Goal: Find specific page/section

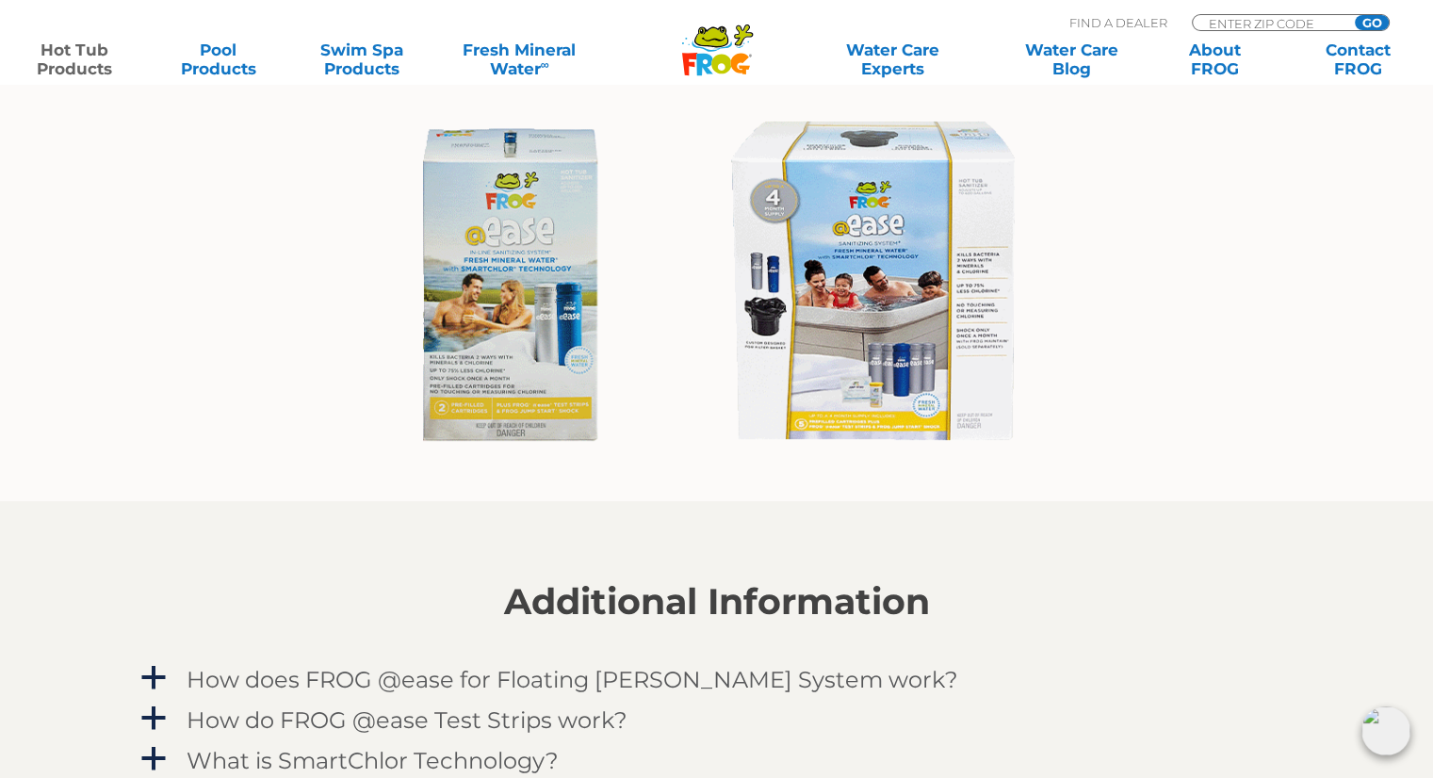
scroll to position [1507, 0]
click at [863, 272] on img at bounding box center [716, 284] width 689 height 371
click at [842, 339] on img at bounding box center [716, 284] width 689 height 371
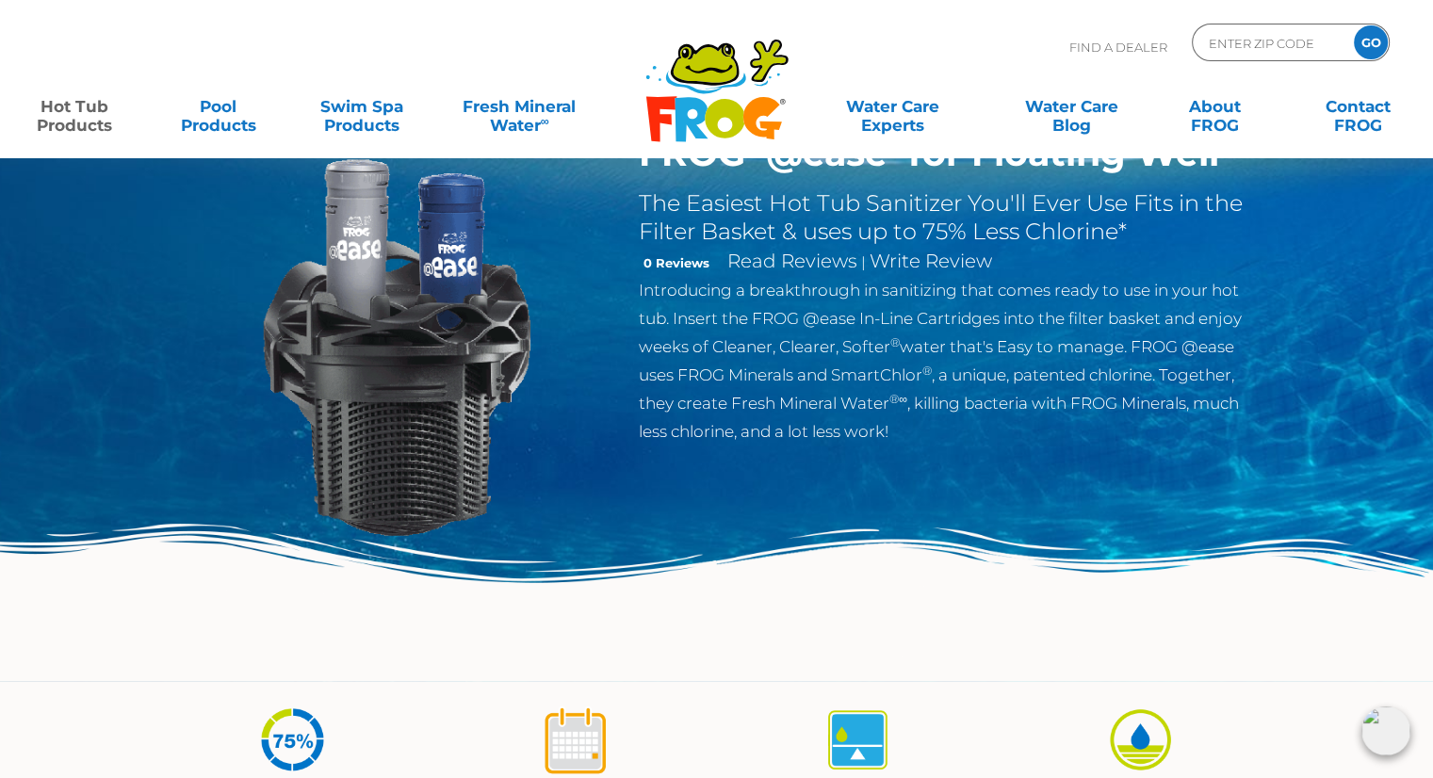
scroll to position [0, 0]
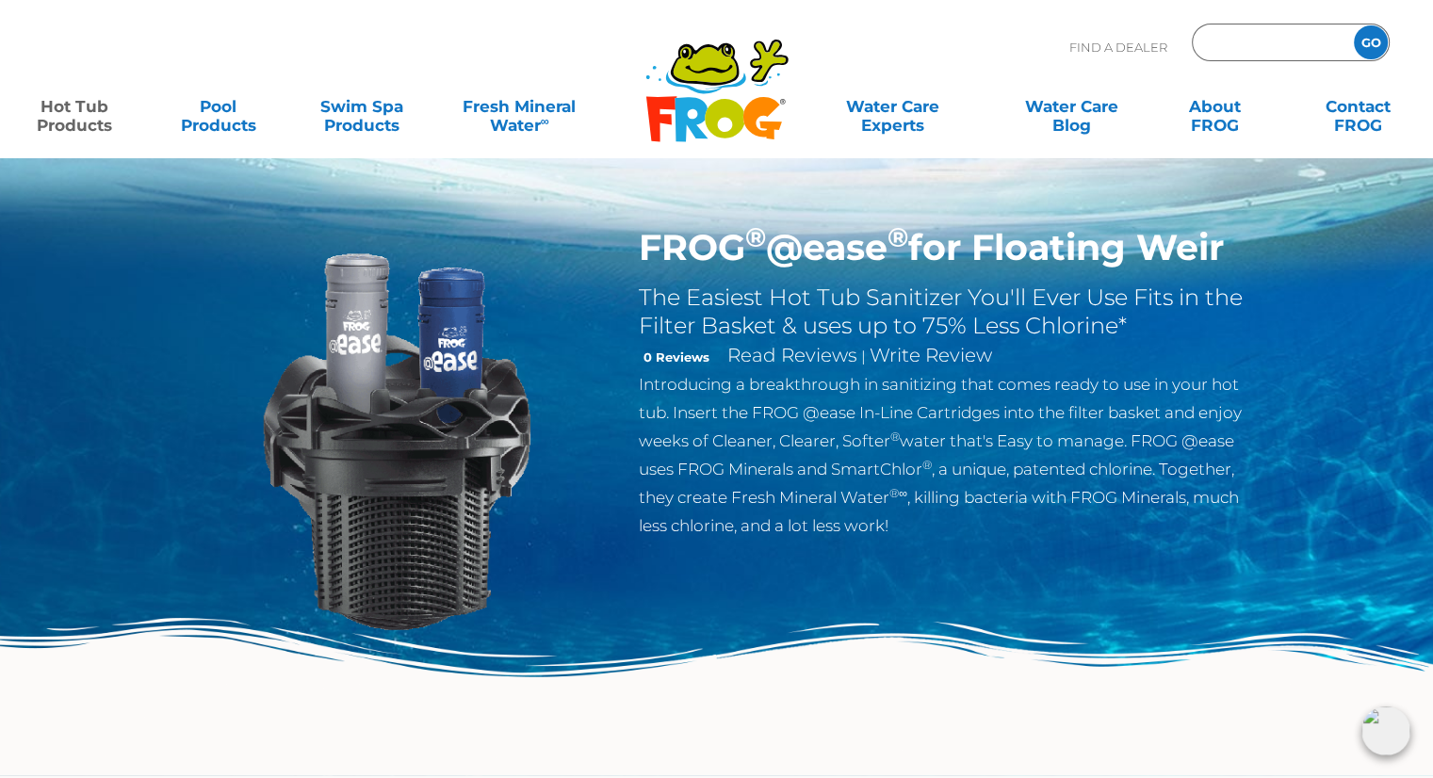
click at [1221, 45] on input "Zip Code Form" at bounding box center [1270, 42] width 127 height 27
type input "44129"
click at [1371, 41] on input "GO" at bounding box center [1370, 42] width 34 height 34
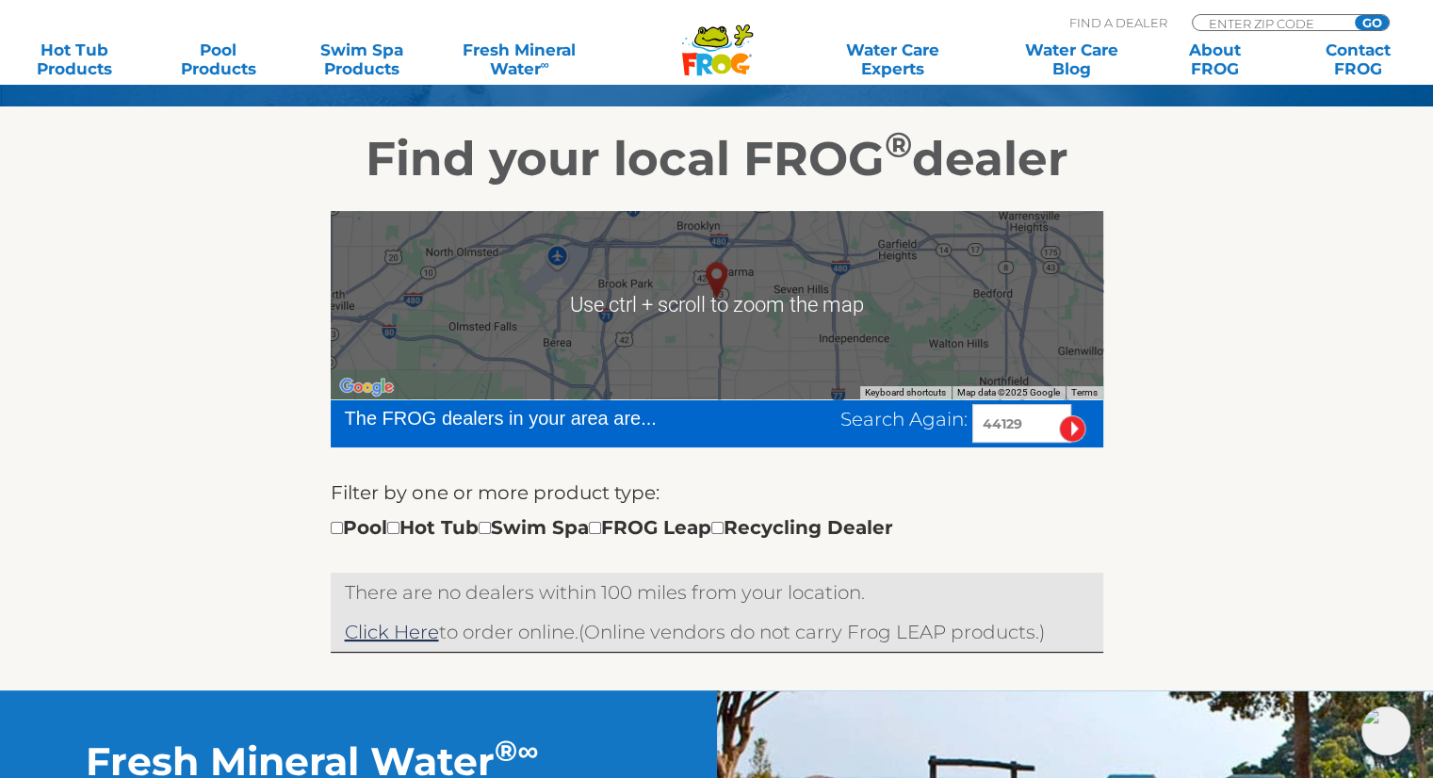
scroll to position [377, 0]
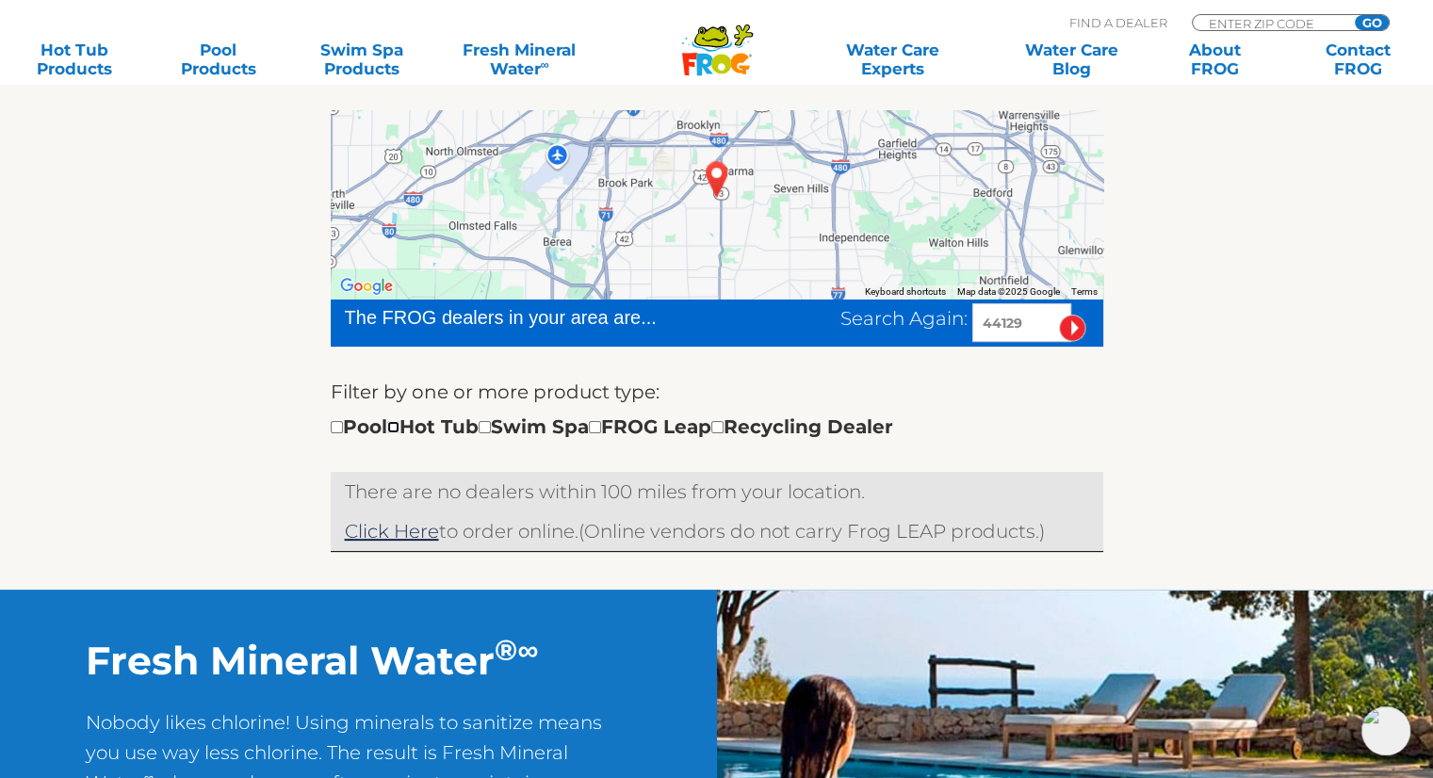
click at [399, 426] on input "checkbox" at bounding box center [393, 427] width 12 height 12
checkbox input "true"
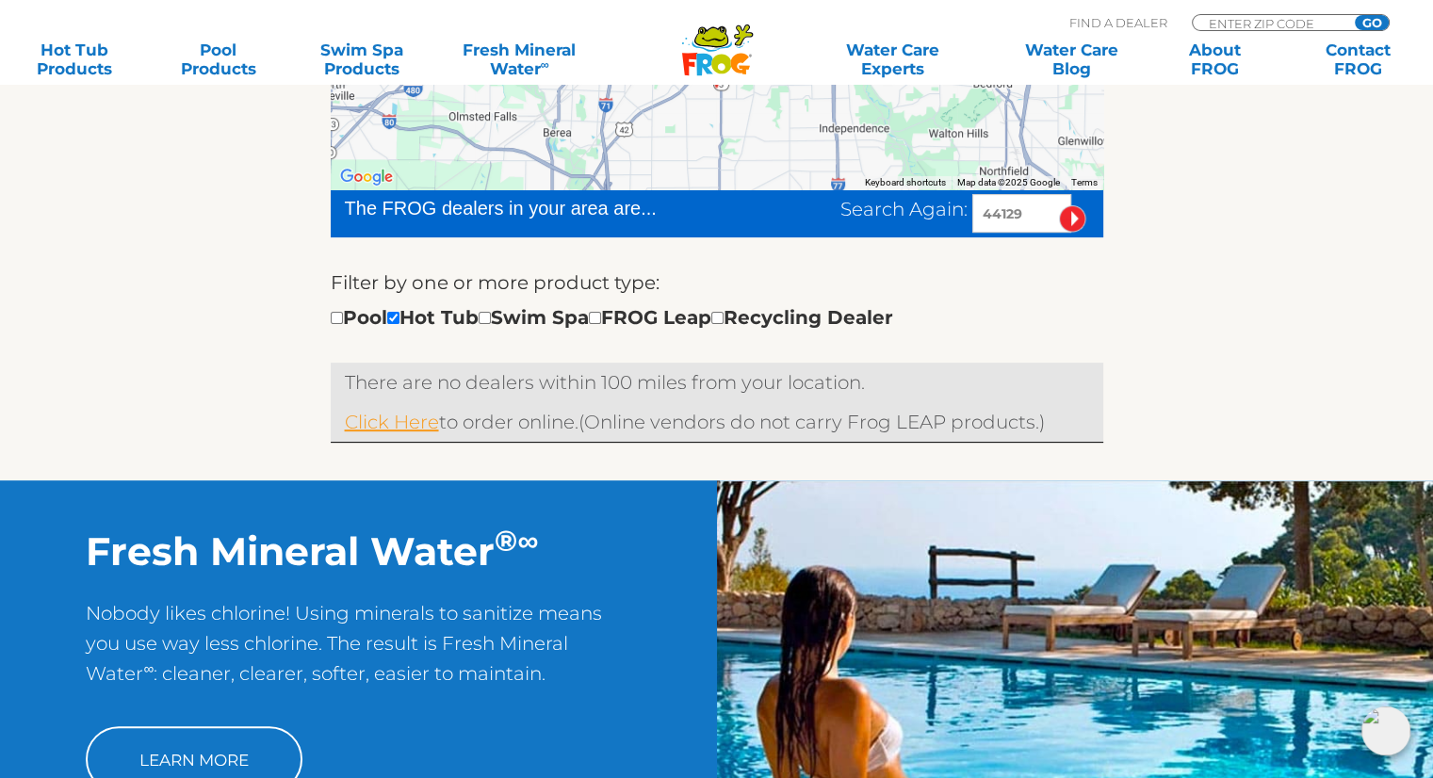
click at [398, 417] on link "Click Here" at bounding box center [392, 422] width 94 height 23
